Goal: Information Seeking & Learning: Learn about a topic

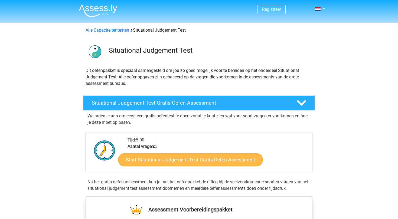
click at [160, 160] on link "Start Situational Judgement Test Gratis Oefen Assessment" at bounding box center [190, 160] width 145 height 13
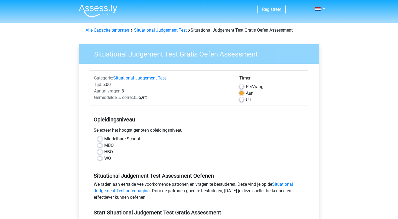
click at [104, 158] on label "WO" at bounding box center [107, 158] width 7 height 7
click at [100, 158] on input "WO" at bounding box center [100, 157] width 4 height 5
radio input "true"
click at [104, 137] on label "Middelbare School" at bounding box center [122, 139] width 36 height 7
click at [101, 137] on input "Middelbare School" at bounding box center [100, 138] width 4 height 5
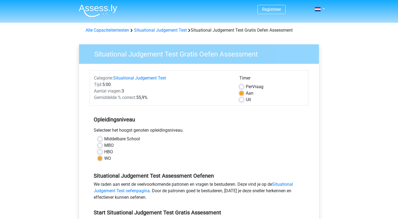
radio input "true"
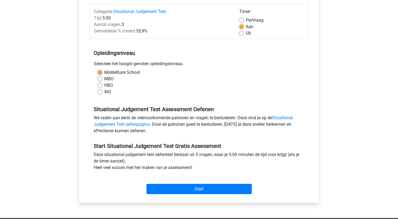
scroll to position [70, 0]
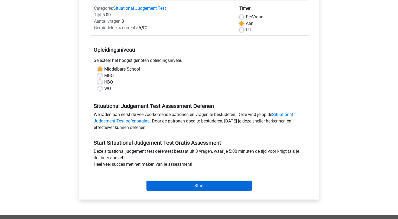
click at [167, 184] on input "Start" at bounding box center [199, 186] width 105 height 10
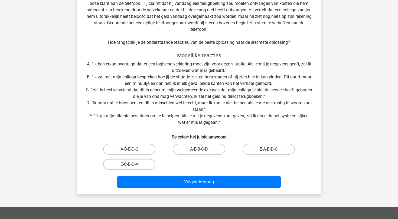
scroll to position [62, 0]
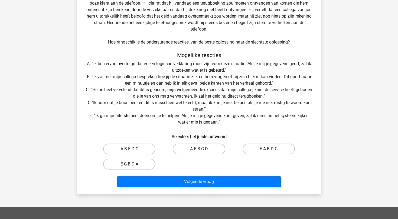
click at [137, 166] on label "E-C-B-D-A" at bounding box center [129, 164] width 52 height 11
click at [133, 166] on input "E-C-B-D-A" at bounding box center [131, 166] width 4 height 4
radio input "true"
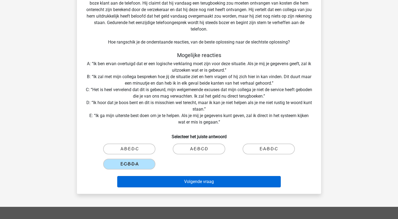
click at [173, 182] on button "Volgende vraag" at bounding box center [199, 181] width 164 height 11
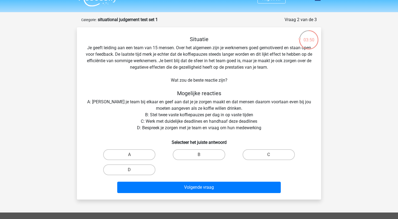
scroll to position [11, 0]
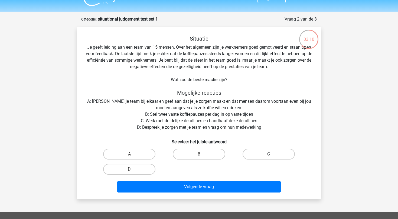
click at [249, 154] on label "C" at bounding box center [269, 154] width 52 height 11
click at [269, 154] on input "C" at bounding box center [271, 156] width 4 height 4
radio input "true"
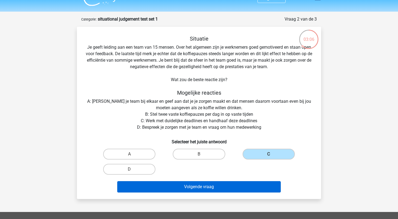
click at [187, 188] on button "Volgende vraag" at bounding box center [199, 187] width 164 height 11
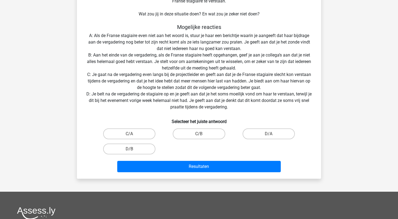
scroll to position [95, 0]
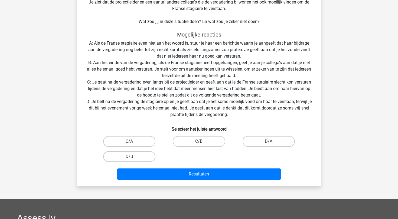
click at [201, 141] on label "C/B" at bounding box center [199, 141] width 52 height 11
click at [201, 142] on input "C/B" at bounding box center [201, 144] width 4 height 4
radio input "true"
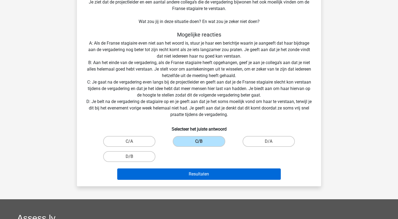
click at [199, 176] on button "Resultaten" at bounding box center [199, 174] width 164 height 11
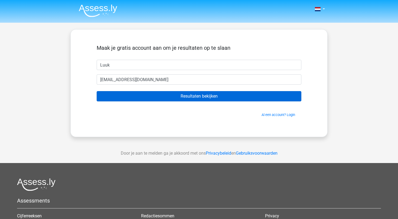
type input "luukvanbeem@planet.nl"
click at [182, 95] on input "Resultaten bekijken" at bounding box center [199, 96] width 205 height 10
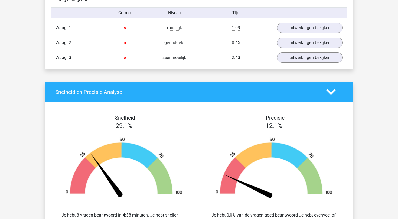
scroll to position [448, 0]
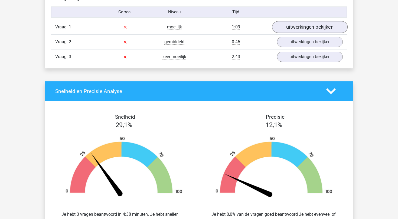
click at [300, 24] on link "uitwerkingen bekijken" at bounding box center [310, 27] width 76 height 12
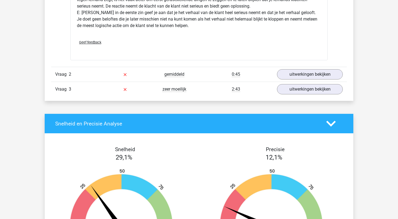
scroll to position [751, 0]
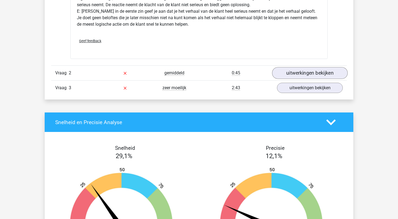
click at [295, 69] on link "uitwerkingen bekijken" at bounding box center [310, 73] width 76 height 12
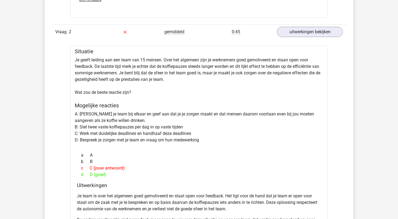
scroll to position [803, 0]
